Goal: Information Seeking & Learning: Find specific fact

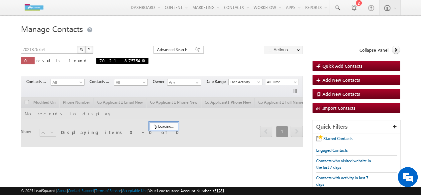
click at [142, 62] on span at bounding box center [143, 60] width 3 height 3
type input "Search Contacts"
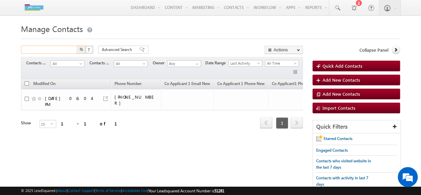
click at [57, 51] on input "text" at bounding box center [49, 50] width 57 height 8
type input "8668994803"
click at [81, 51] on img "button" at bounding box center [81, 49] width 3 height 3
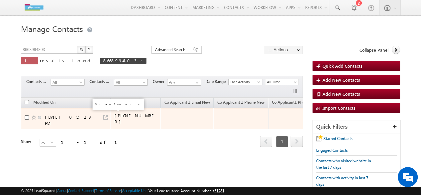
click at [105, 115] on link at bounding box center [105, 117] width 5 height 5
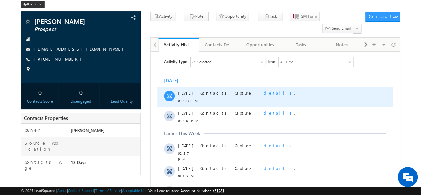
scroll to position [30, 0]
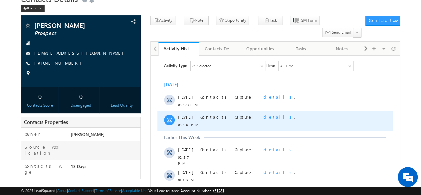
click at [264, 119] on span "details" at bounding box center [279, 117] width 31 height 6
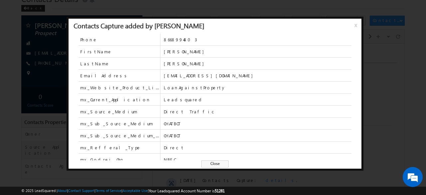
click at [219, 98] on span "Leadsquared" at bounding box center [258, 100] width 188 height 6
click at [355, 25] on span "x" at bounding box center [357, 28] width 5 height 12
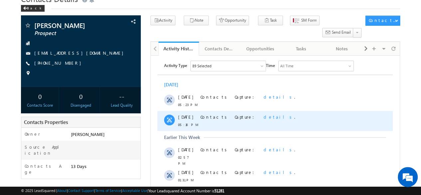
click at [264, 118] on span "details" at bounding box center [279, 117] width 31 height 6
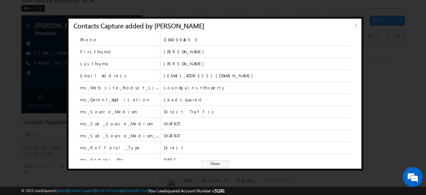
click at [353, 26] on div "Contacts Capture added by [PERSON_NAME] x" at bounding box center [215, 26] width 293 height 15
click at [357, 25] on span "x" at bounding box center [357, 28] width 5 height 12
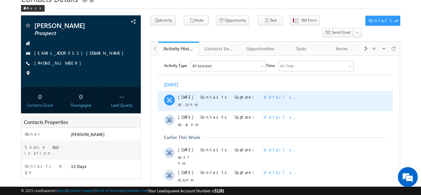
click at [264, 97] on span "details" at bounding box center [279, 97] width 31 height 6
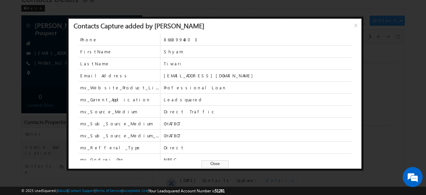
click at [356, 27] on span "x" at bounding box center [357, 28] width 5 height 12
